Goal: Task Accomplishment & Management: Manage account settings

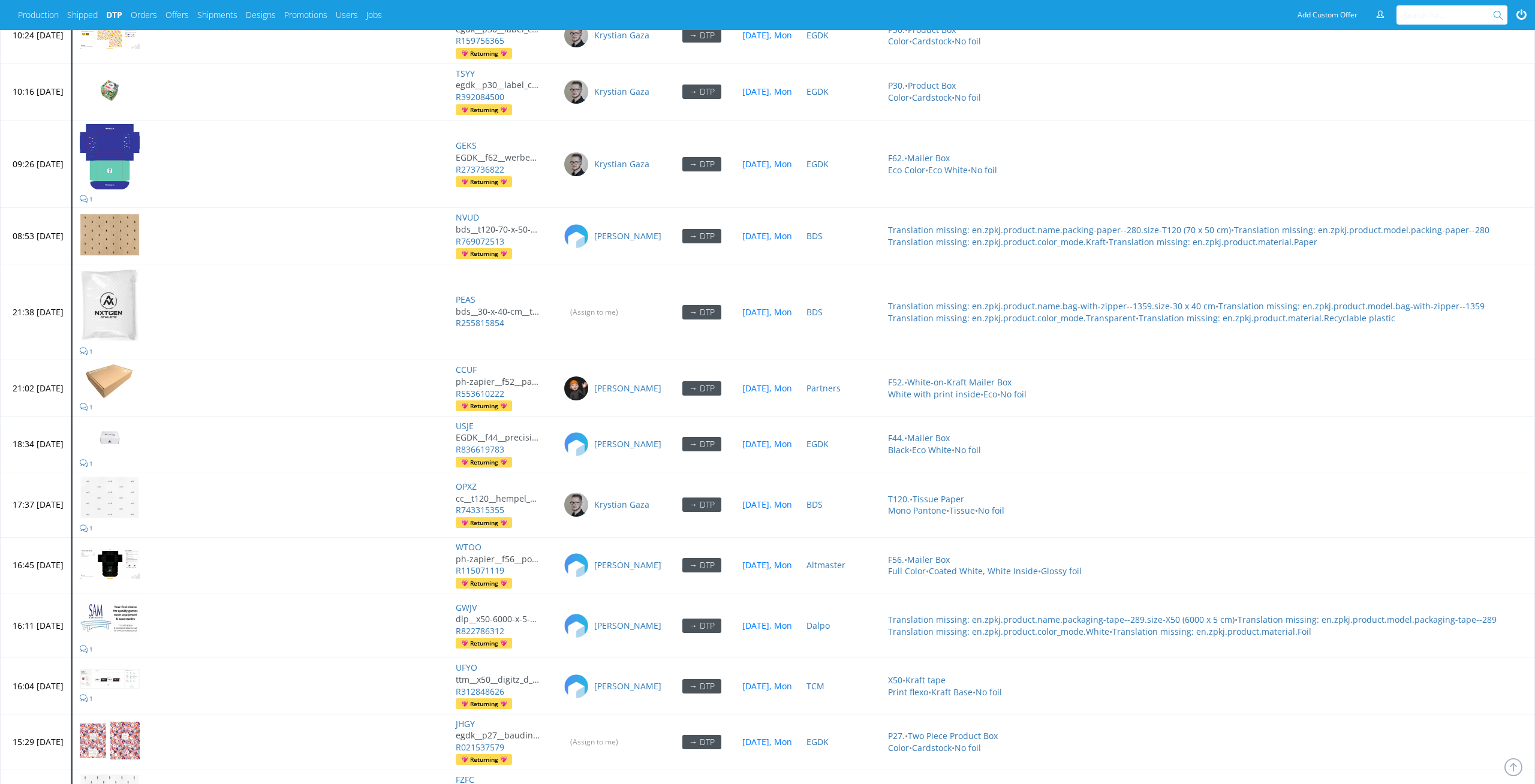
scroll to position [5270, 0]
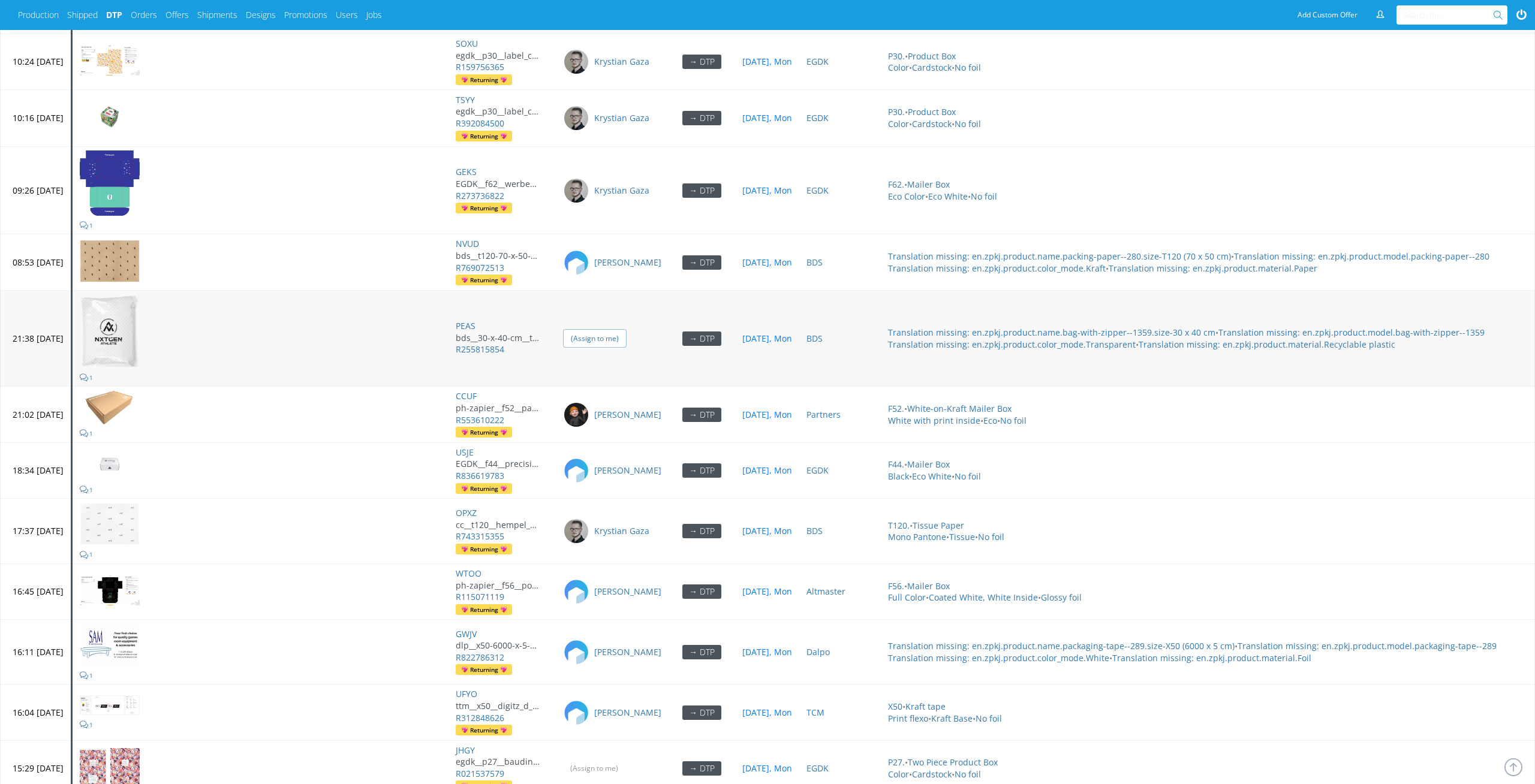
click at [627, 330] on input "(Assign to me)" at bounding box center [594, 339] width 64 height 19
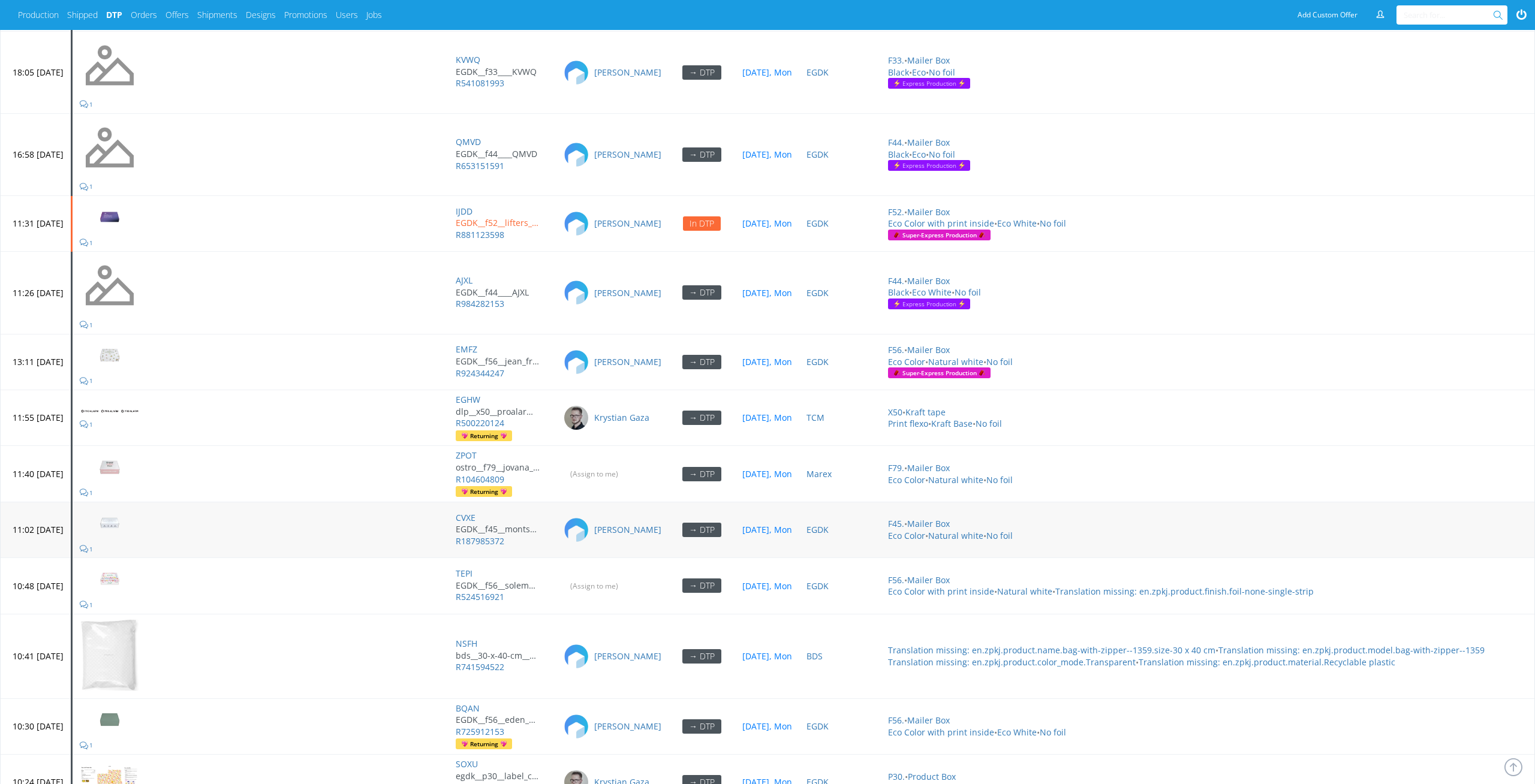
scroll to position [4548, 0]
click at [627, 466] on input "(Assign to me)" at bounding box center [594, 475] width 64 height 19
click at [627, 578] on input "(Assign to me)" at bounding box center [594, 587] width 64 height 19
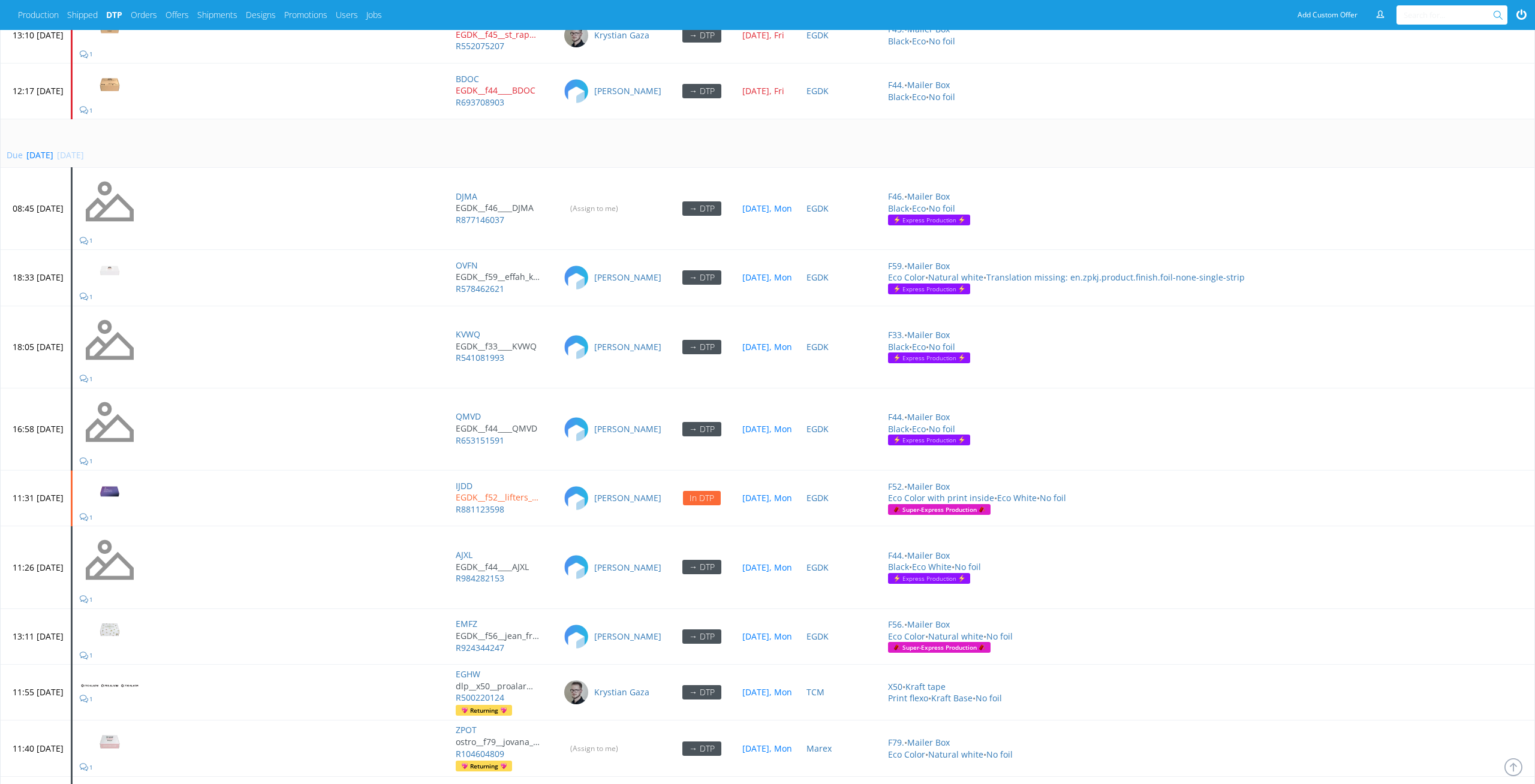
scroll to position [4129, 0]
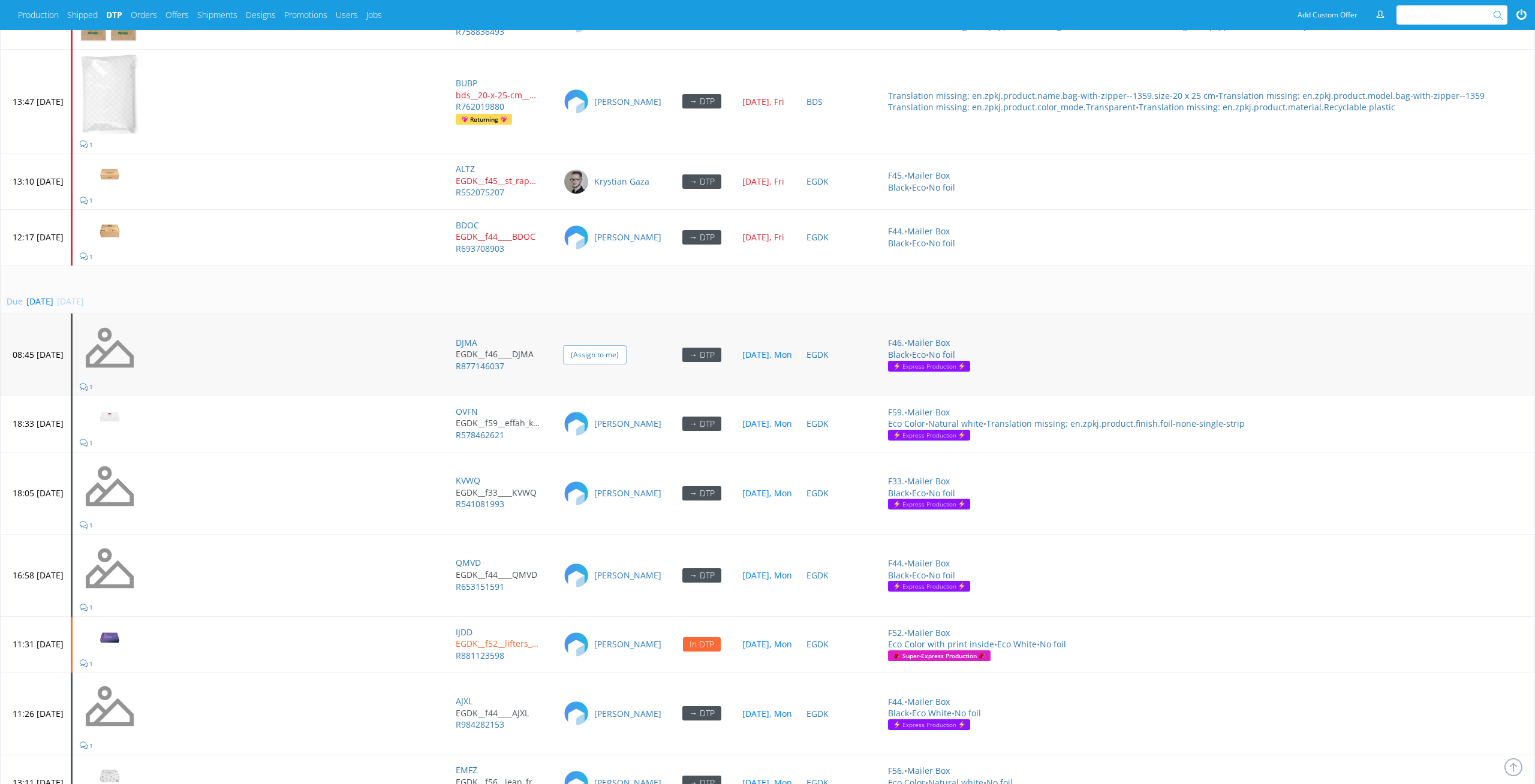
click at [627, 346] on input "(Assign to me)" at bounding box center [594, 355] width 64 height 19
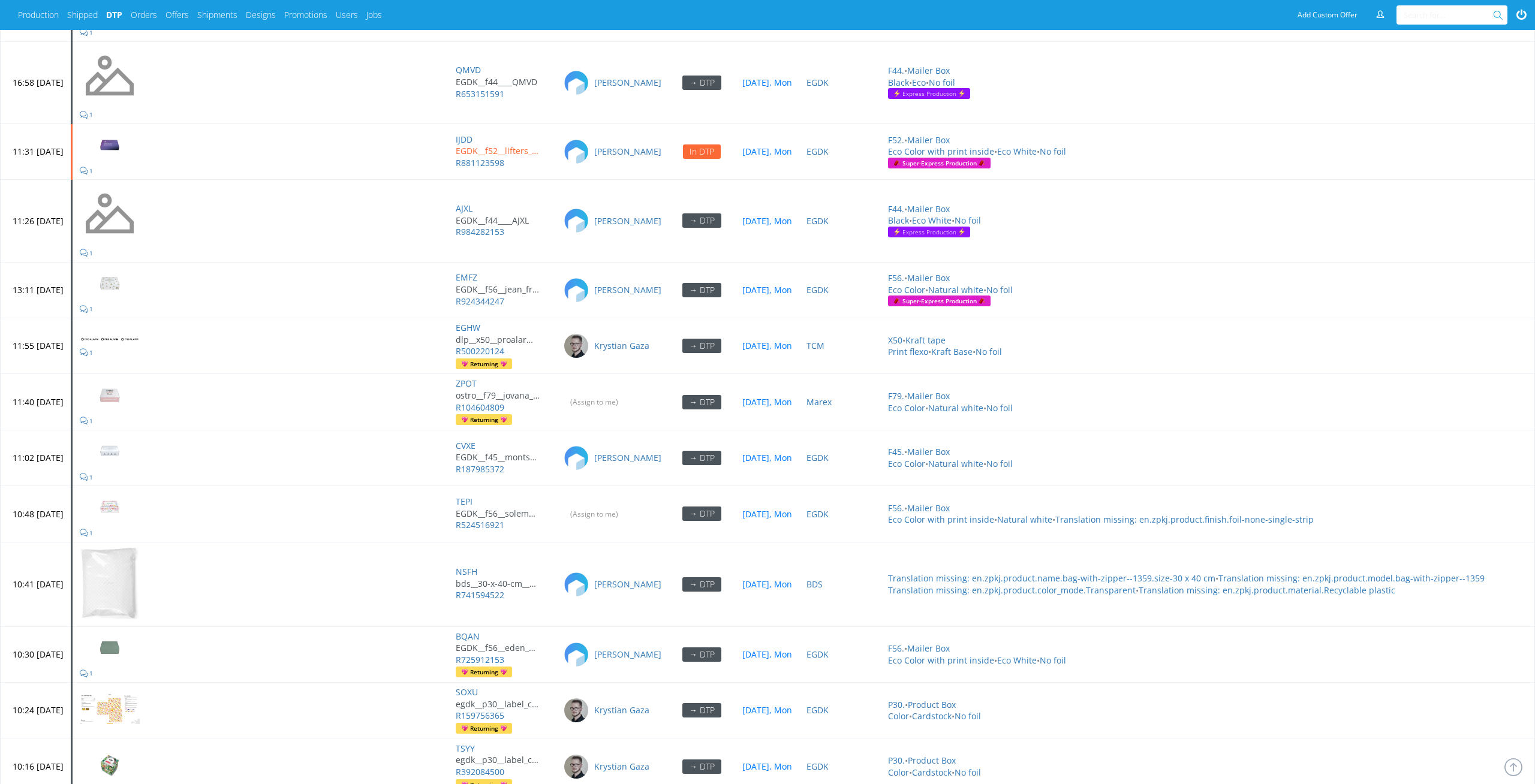
scroll to position [5556, 0]
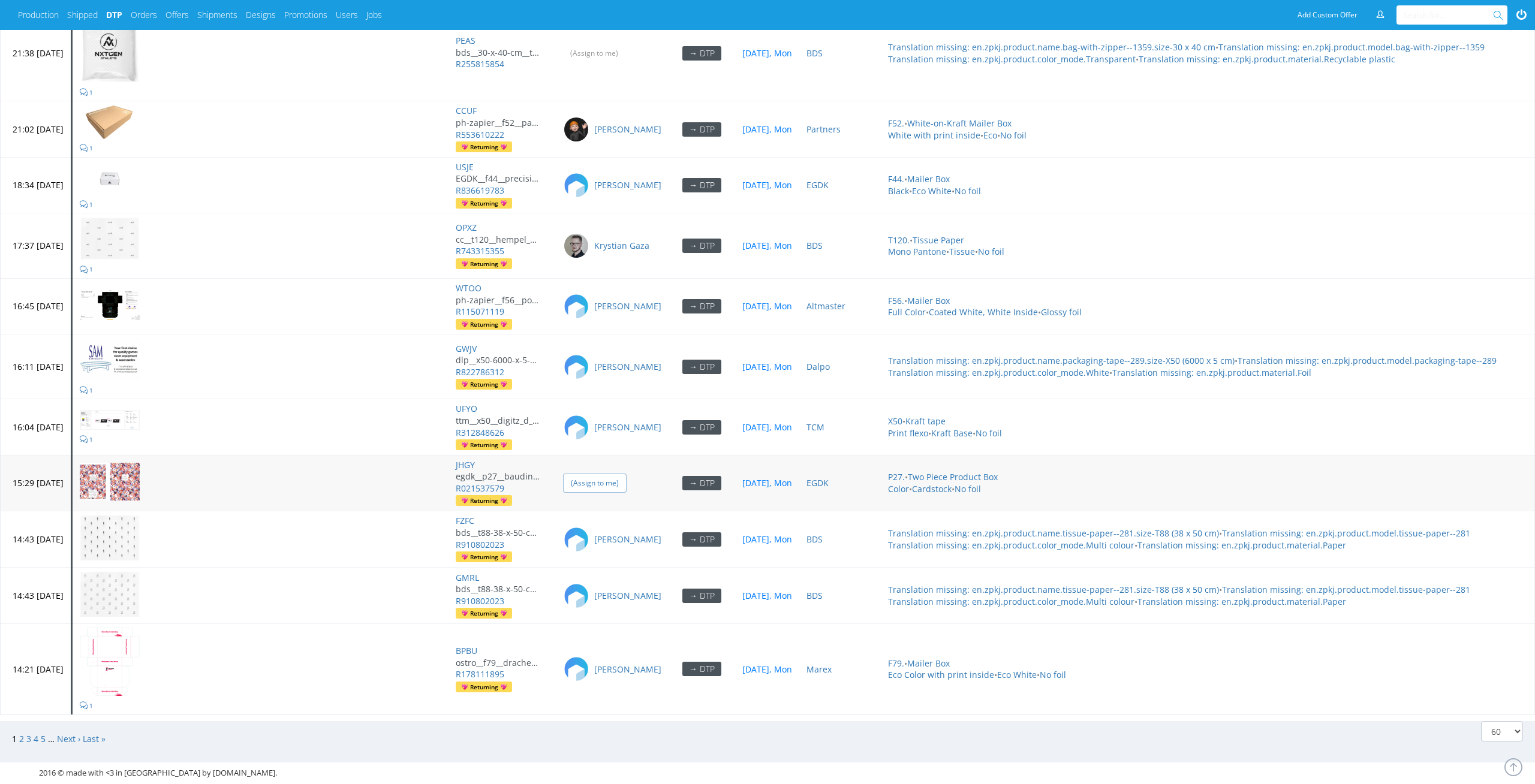
click at [627, 474] on input "(Assign to me)" at bounding box center [594, 483] width 64 height 19
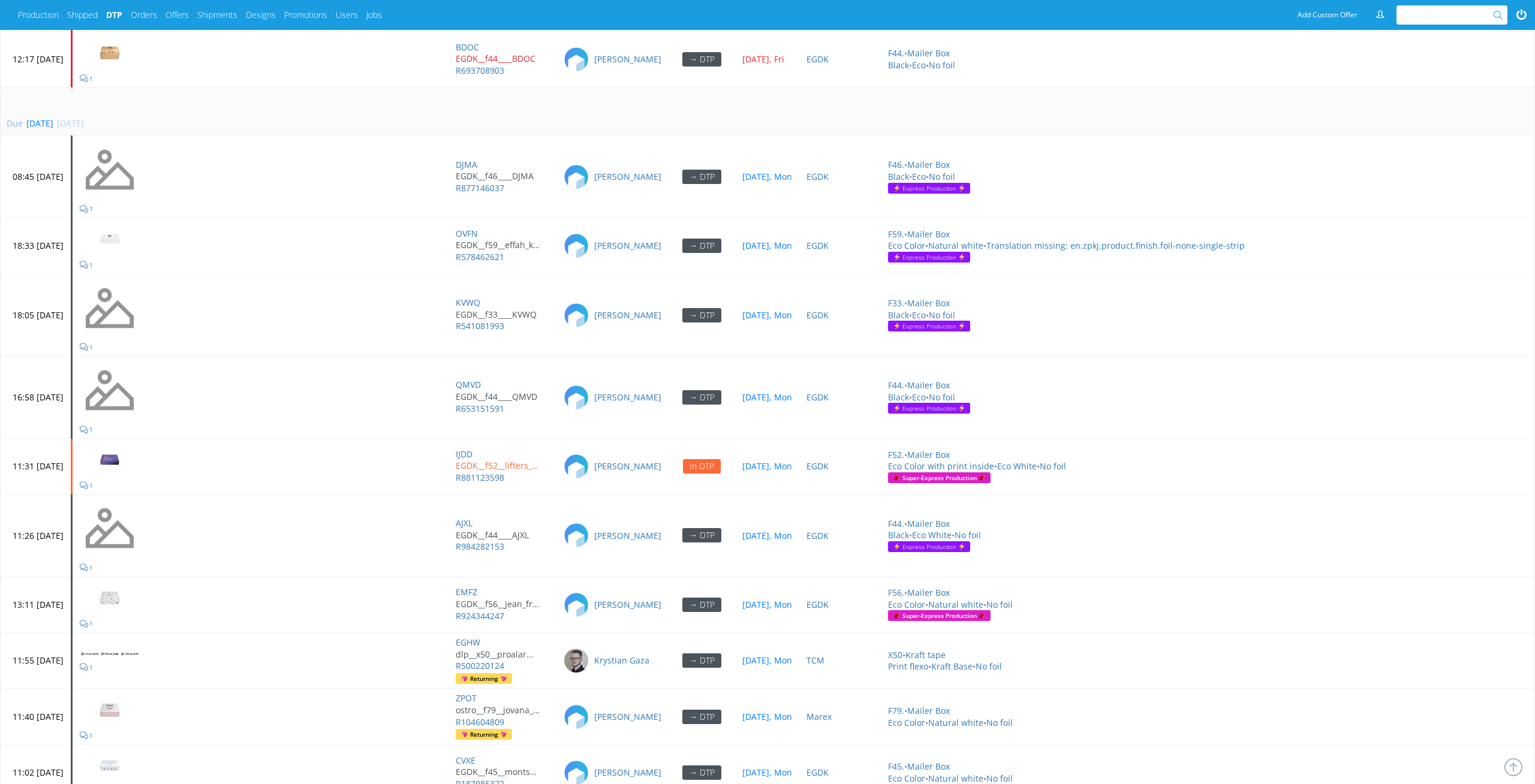
scroll to position [5556, 0]
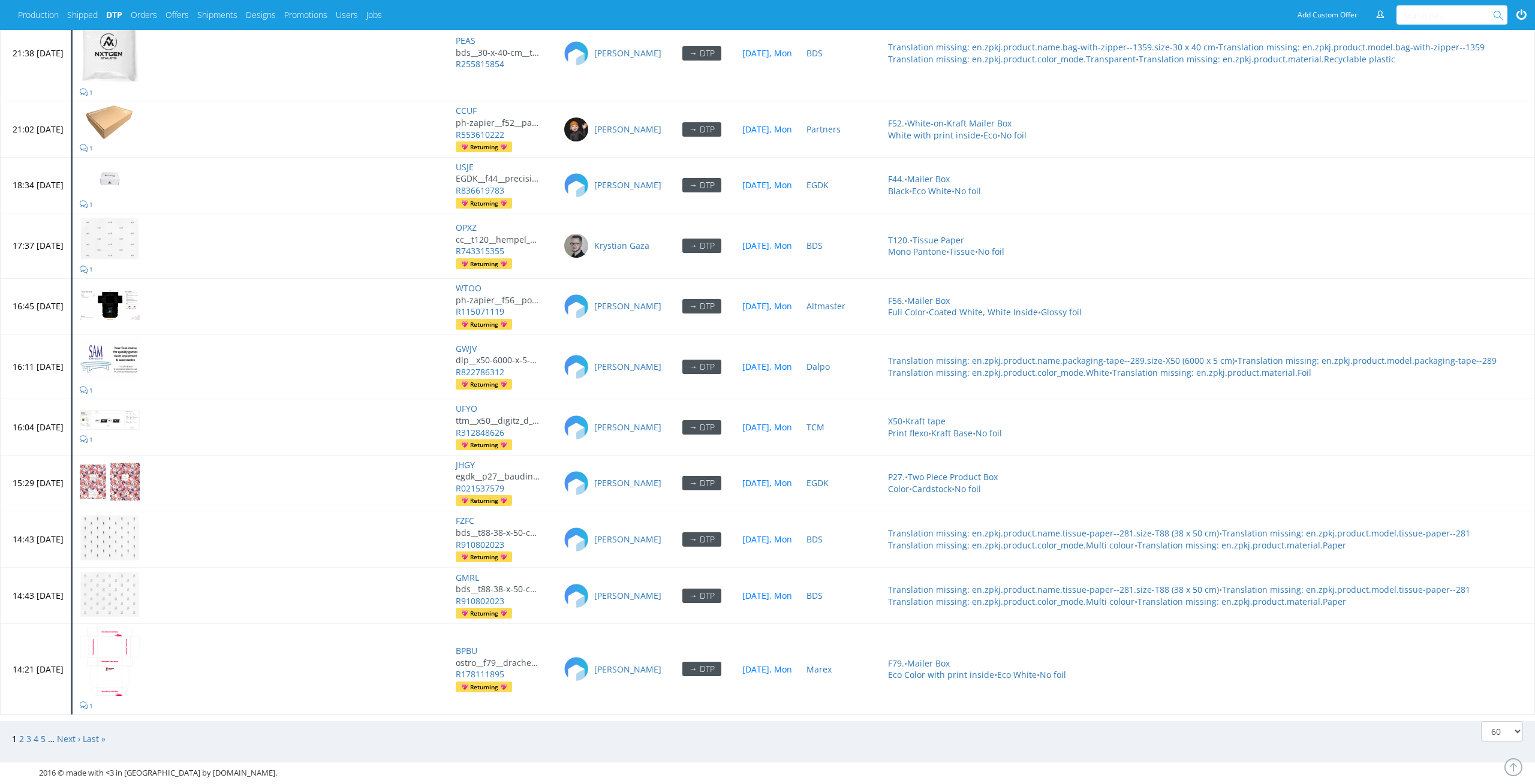
click at [23, 733] on span "2" at bounding box center [23, 739] width 7 height 11
click at [21, 733] on link "2" at bounding box center [21, 739] width 5 height 11
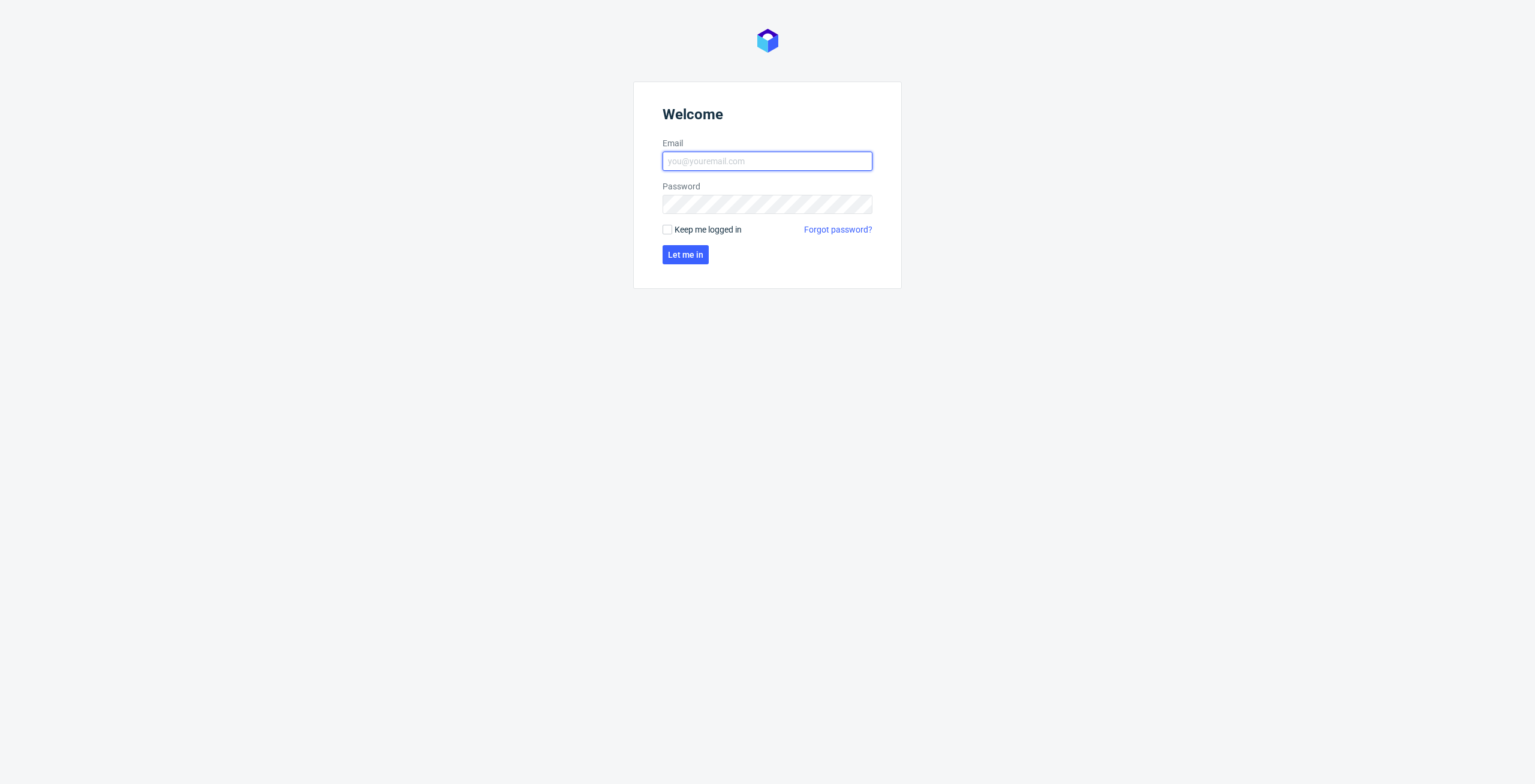
type input "[PERSON_NAME][EMAIL_ADDRESS][PERSON_NAME][DOMAIN_NAME]"
click at [698, 272] on form "Welcome Email [PERSON_NAME][EMAIL_ADDRESS][PERSON_NAME][DOMAIN_NAME] Password K…" at bounding box center [768, 185] width 268 height 207
click at [698, 255] on span "Let me in" at bounding box center [686, 255] width 35 height 8
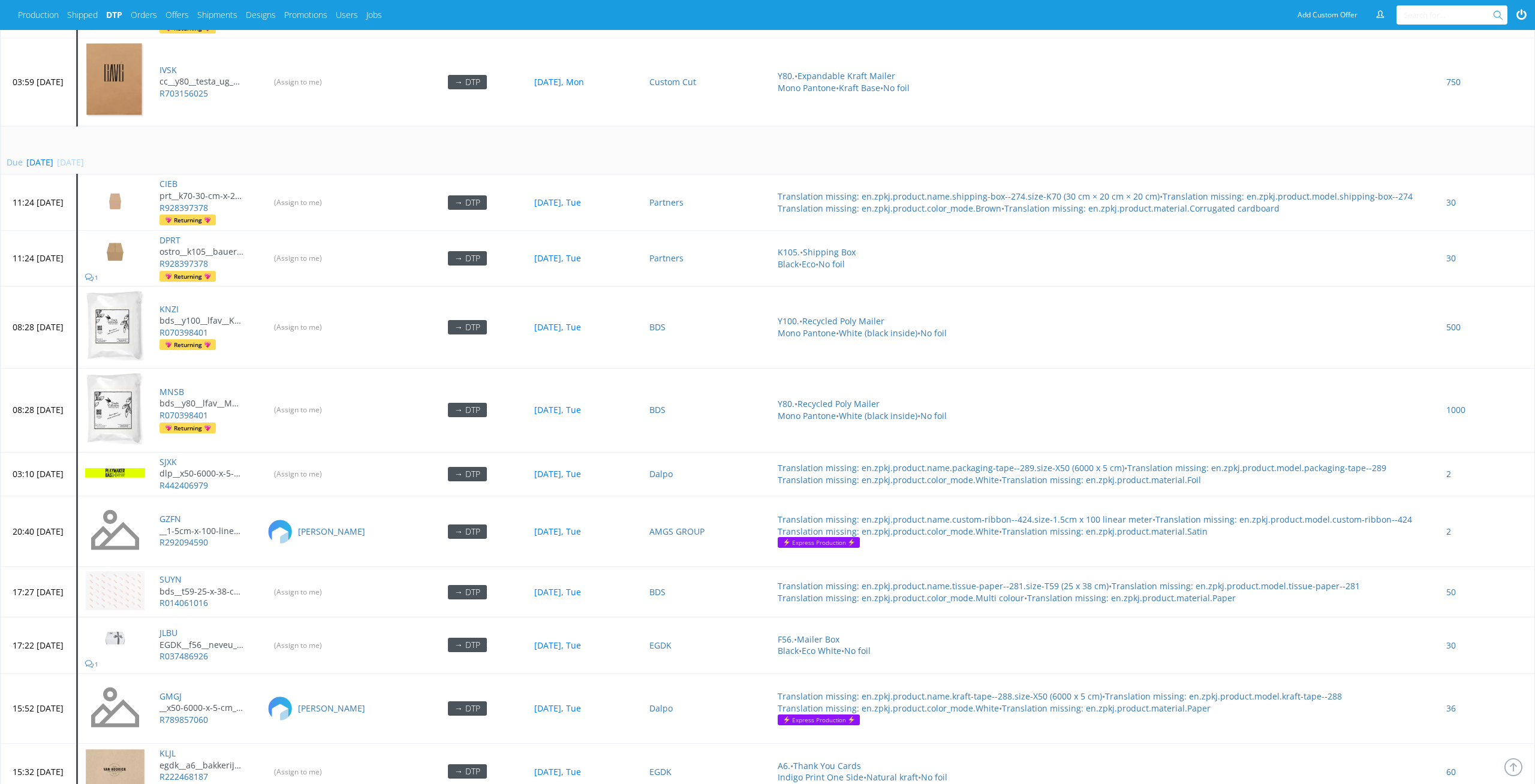
scroll to position [1208, 0]
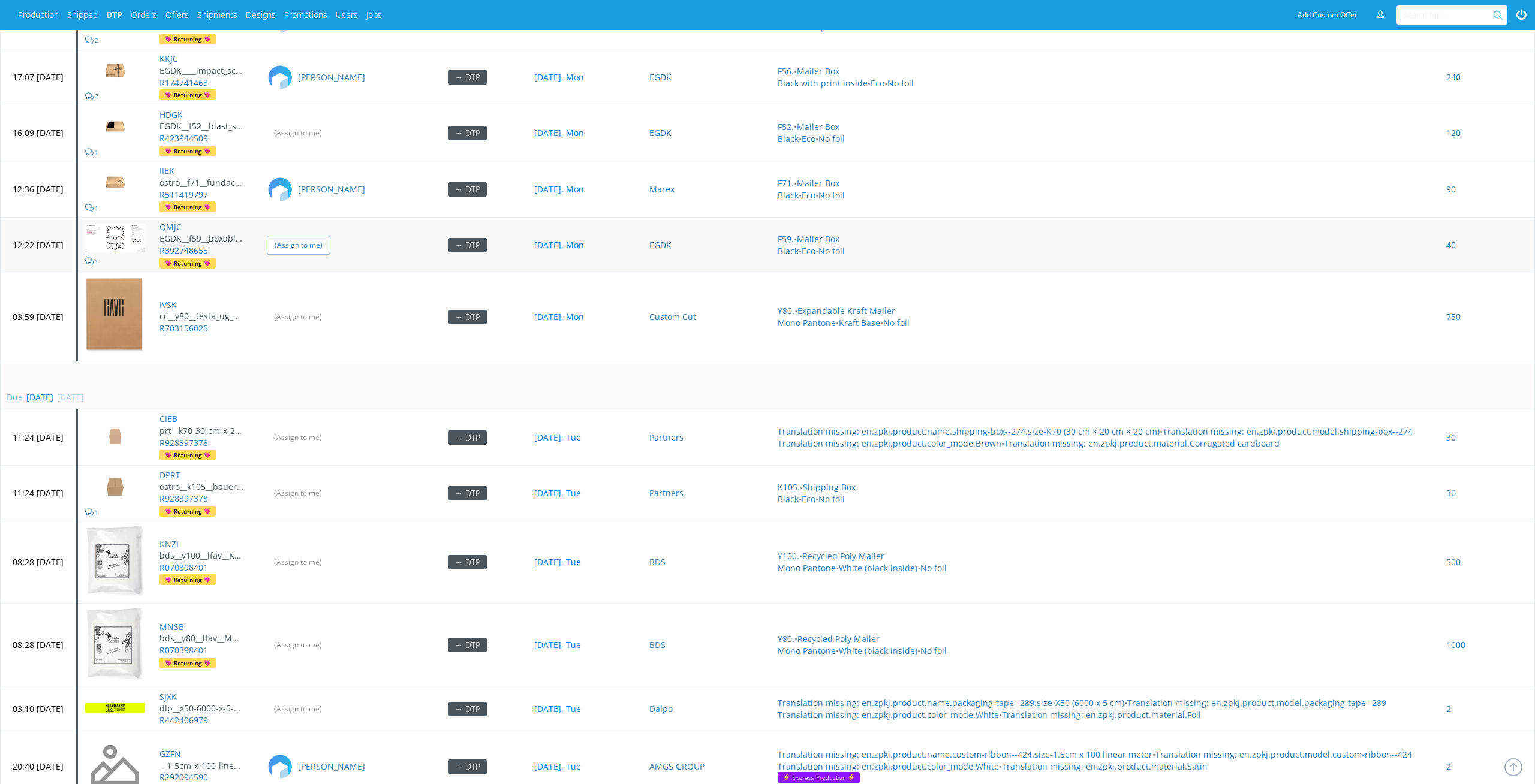
click at [331, 236] on input "(Assign to me)" at bounding box center [298, 245] width 64 height 19
click at [331, 309] on input "(Assign to me)" at bounding box center [298, 317] width 64 height 19
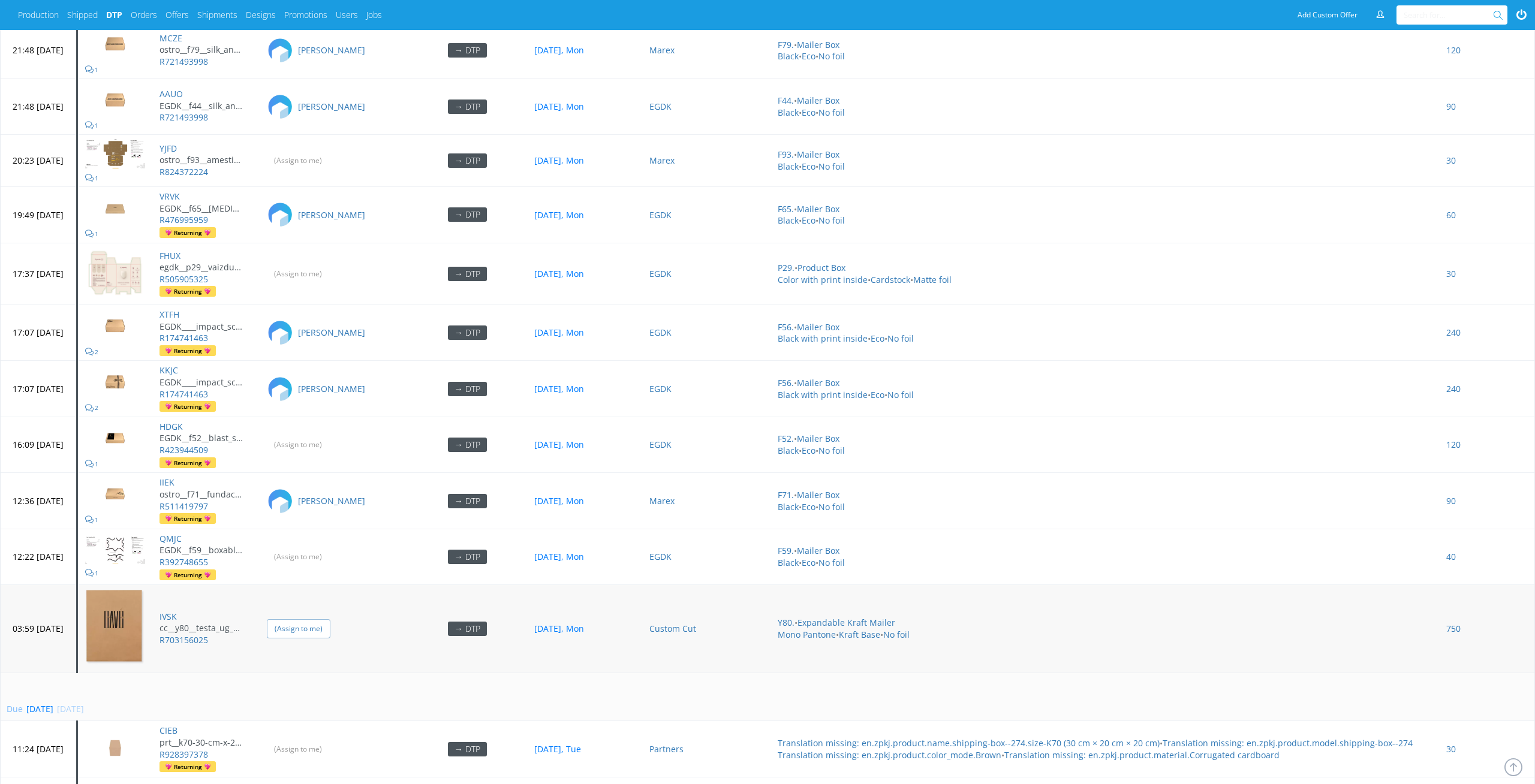
scroll to position [872, 0]
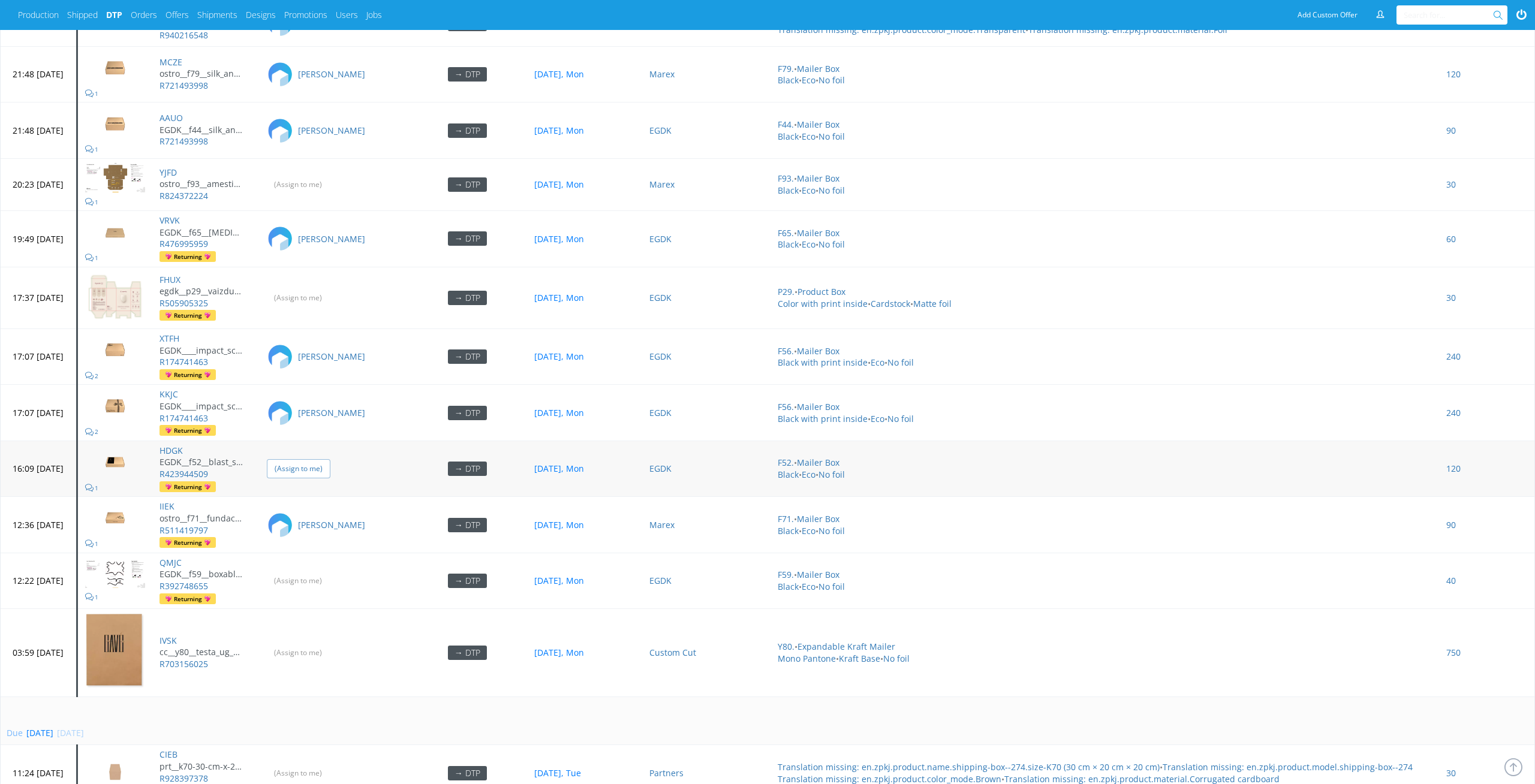
click at [331, 459] on input "(Assign to me)" at bounding box center [298, 468] width 64 height 19
click at [331, 291] on input "(Assign to me)" at bounding box center [298, 298] width 64 height 19
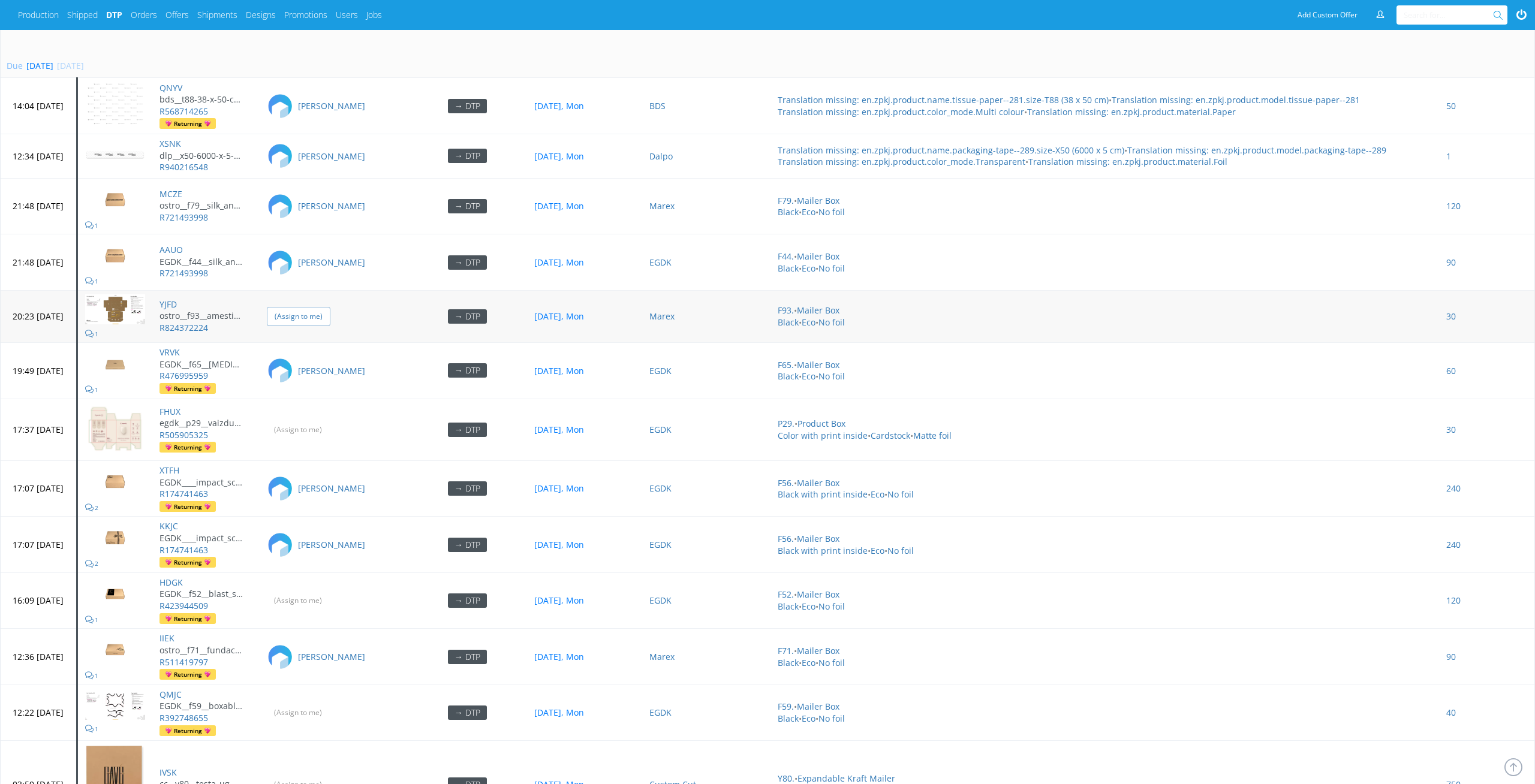
click at [331, 307] on input "(Assign to me)" at bounding box center [298, 317] width 64 height 19
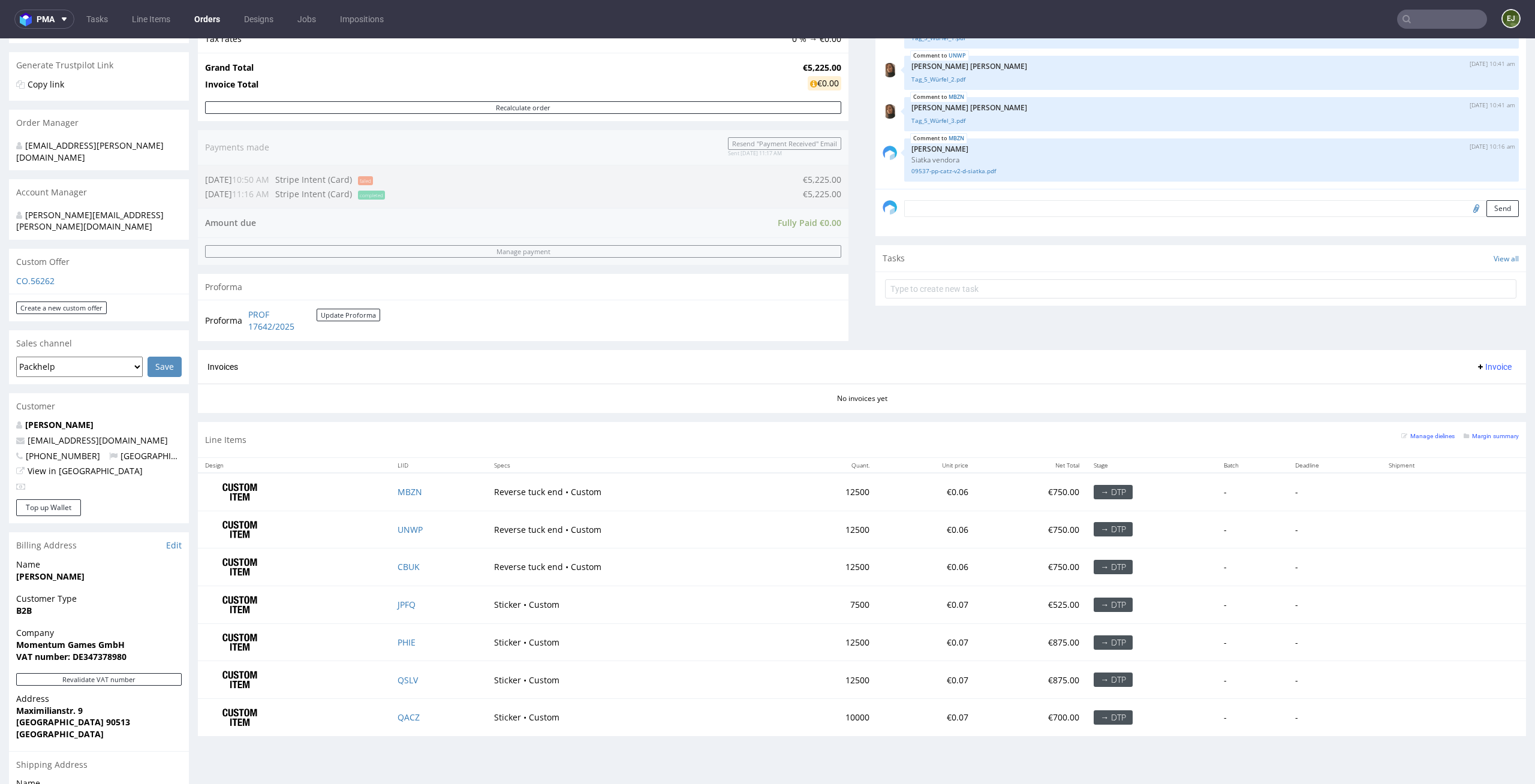
scroll to position [368, 0]
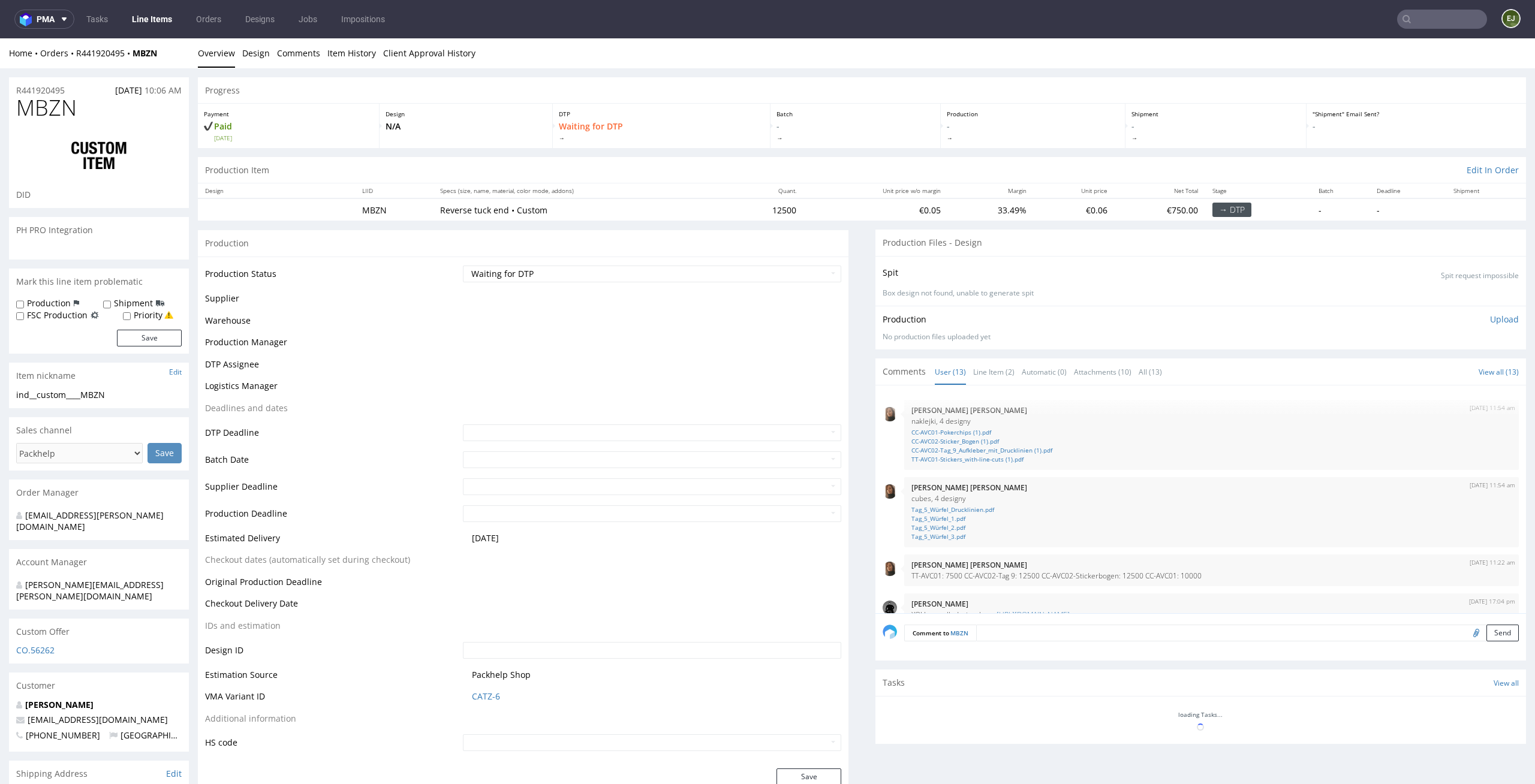
scroll to position [398, 0]
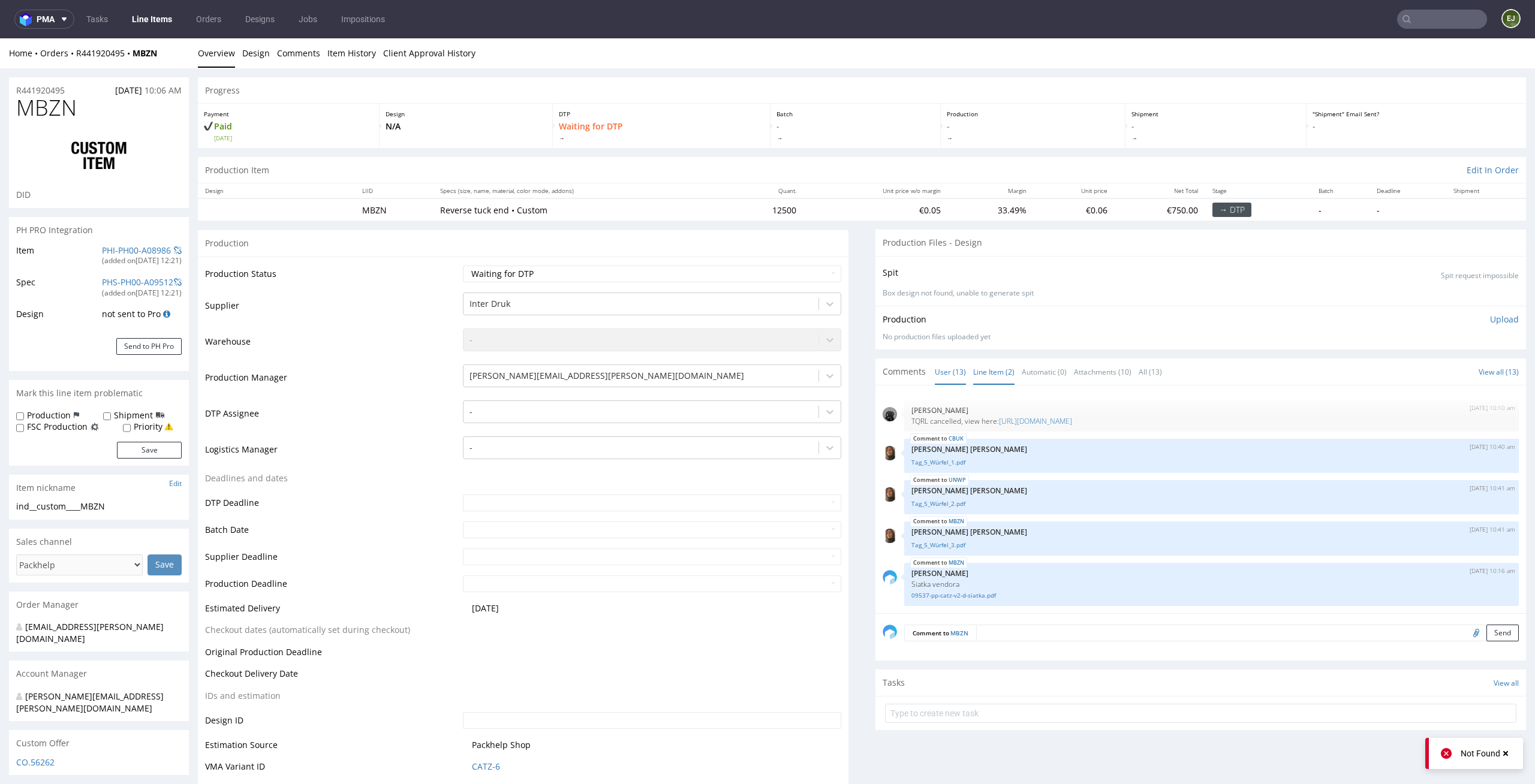
click at [1004, 368] on link "Line Item (2)" at bounding box center [993, 372] width 42 height 26
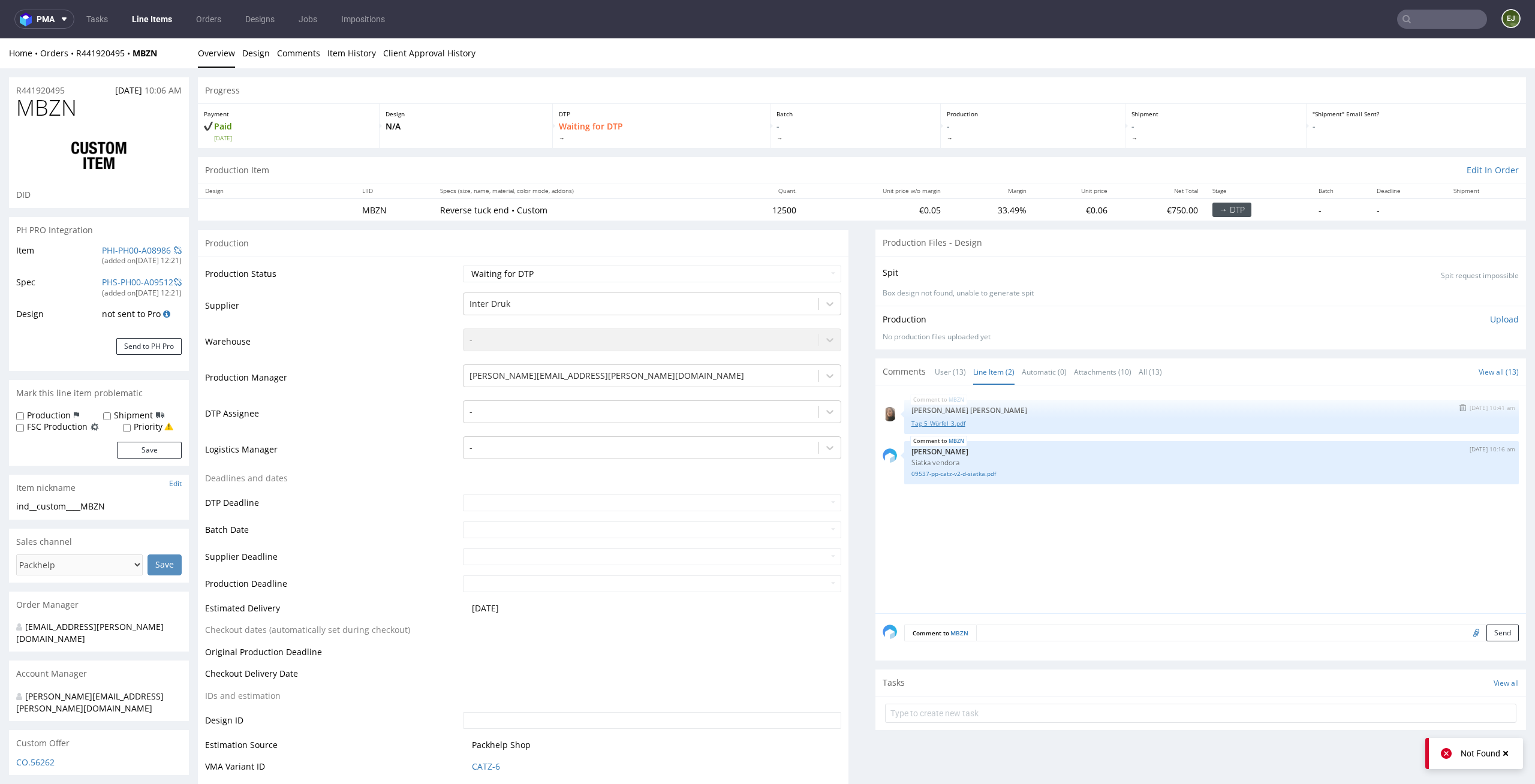
click at [930, 425] on link "Tag_5_Würfel_3.pdf" at bounding box center [1212, 424] width 600 height 9
click at [649, 269] on select "Waiting for Artwork Waiting for Diecut Waiting for Mockup Waiting for DTP Waiti…" at bounding box center [652, 274] width 379 height 17
click at [713, 411] on div at bounding box center [641, 412] width 343 height 15
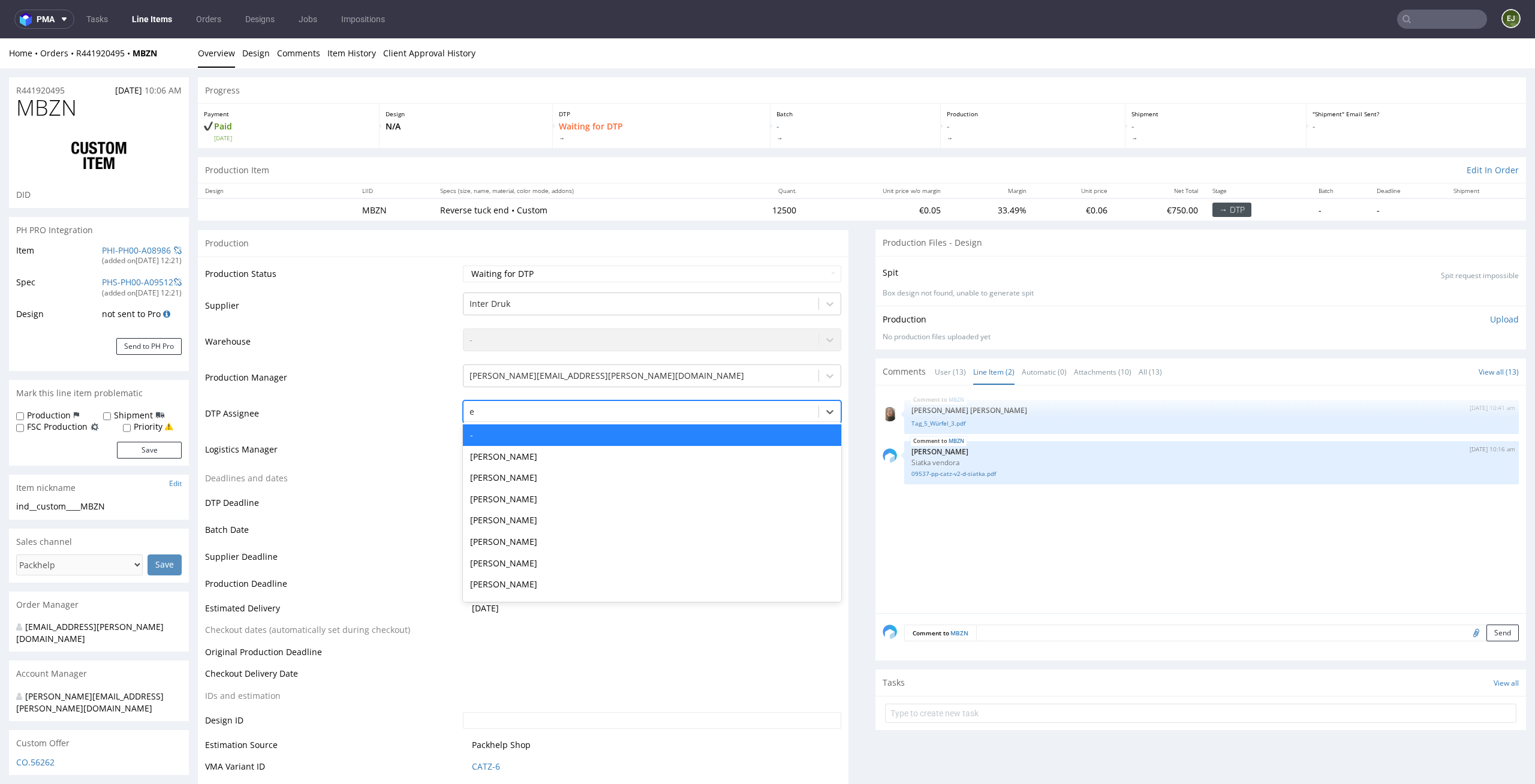
type input "el"
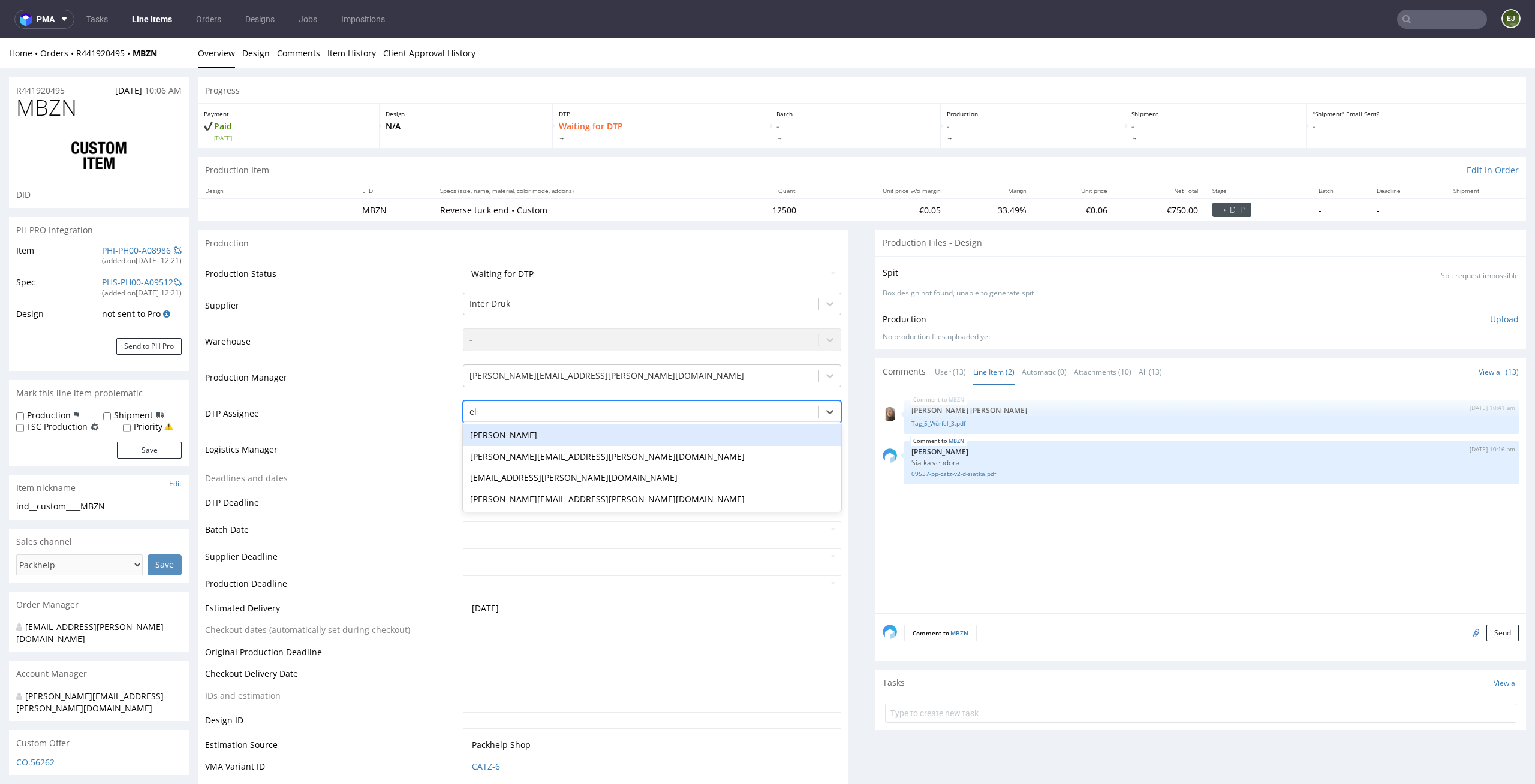
click at [702, 429] on div "[PERSON_NAME]" at bounding box center [652, 435] width 379 height 21
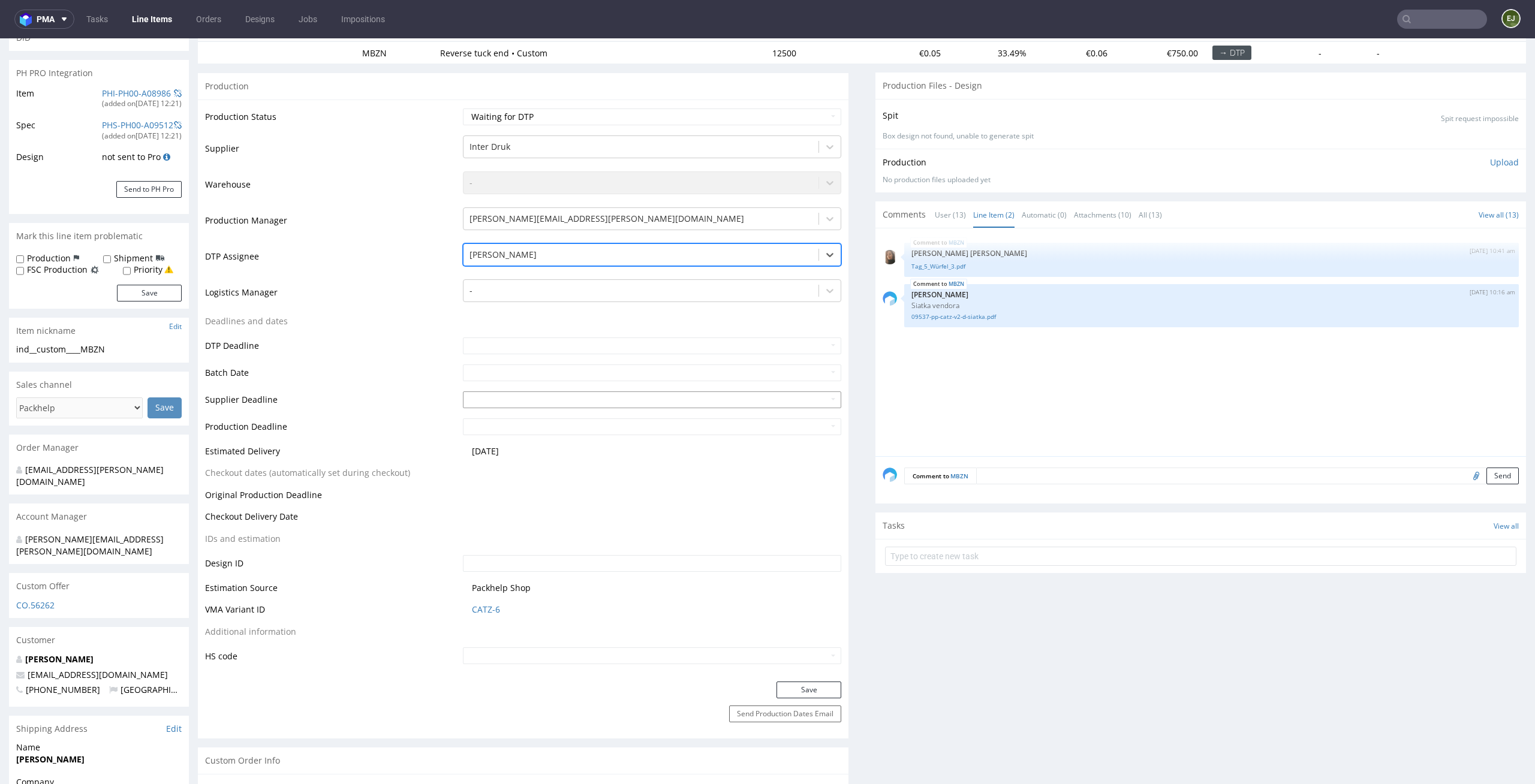
scroll to position [192, 0]
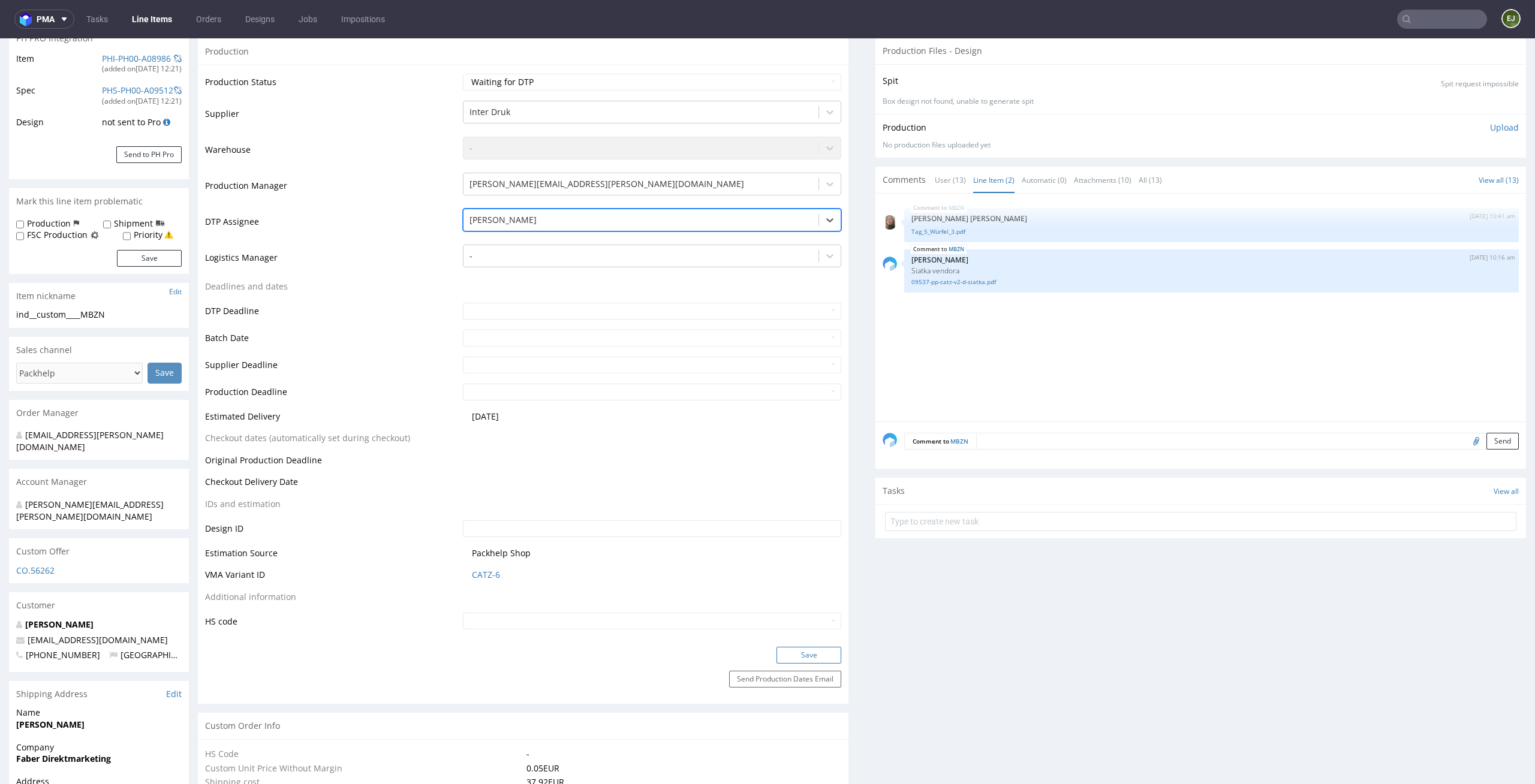
click at [791, 650] on button "Save" at bounding box center [809, 655] width 65 height 17
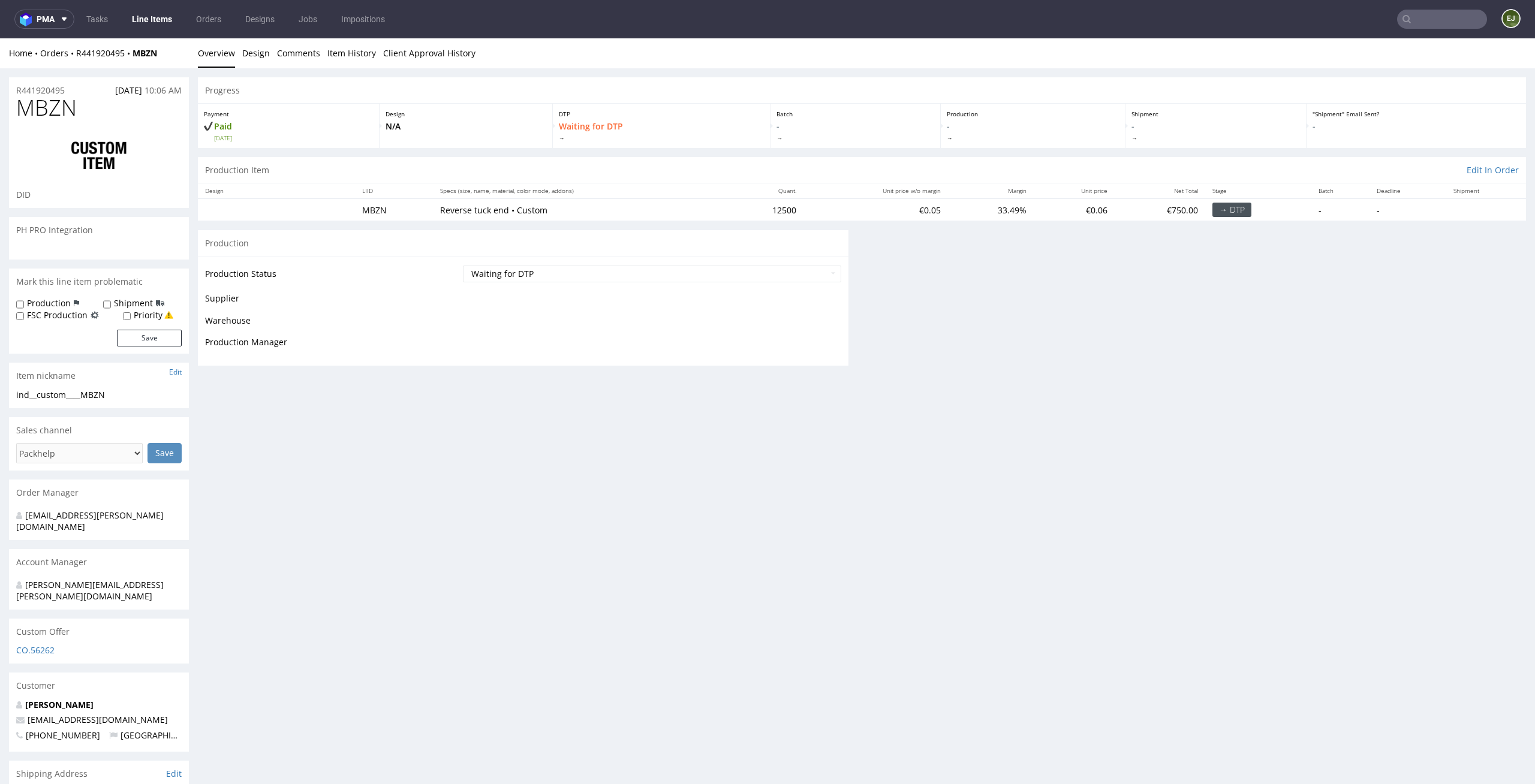
scroll to position [0, 0]
